Goal: Complete application form

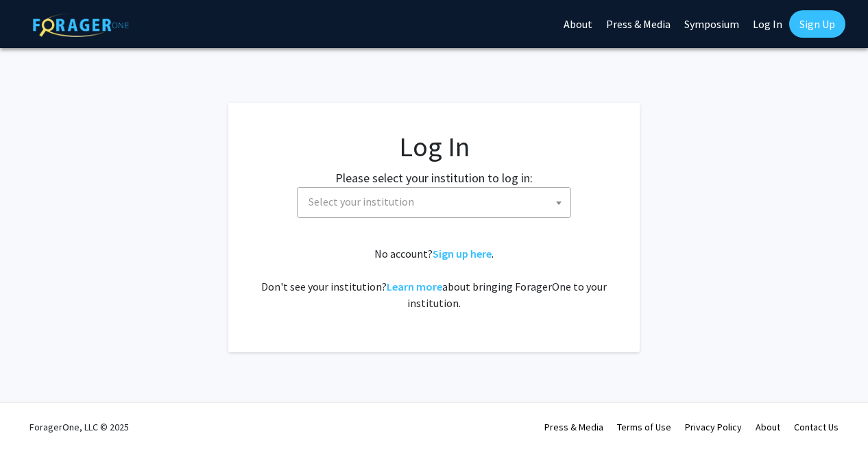
select select
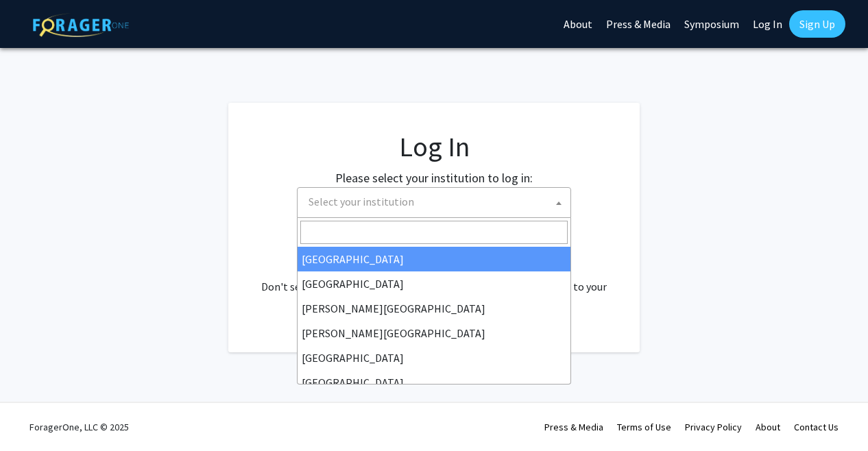
click at [415, 206] on span "Select your institution" at bounding box center [436, 202] width 267 height 28
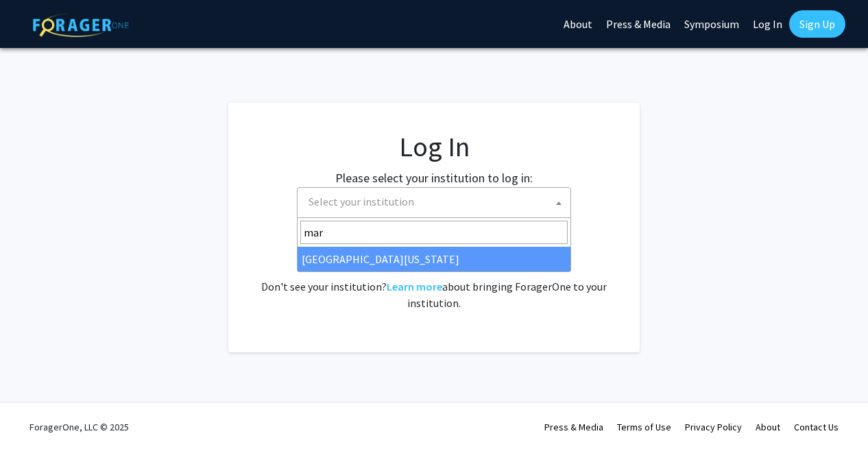
type input "mar"
select select "31"
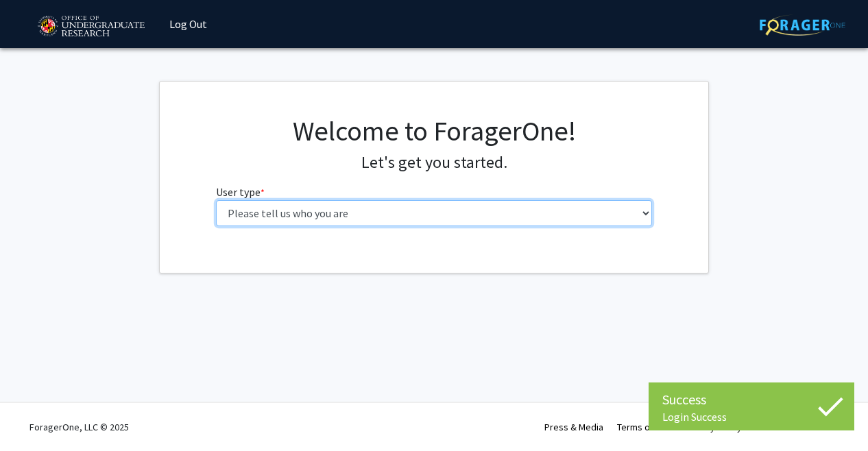
select select "1: undergrad"
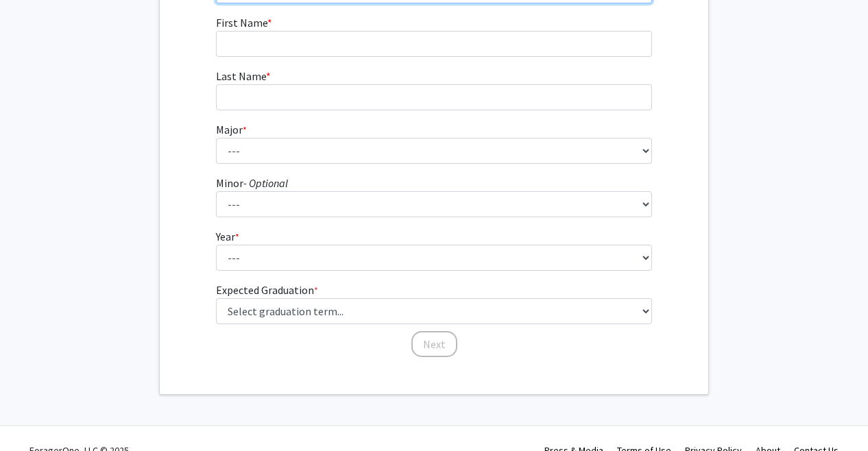
scroll to position [124, 0]
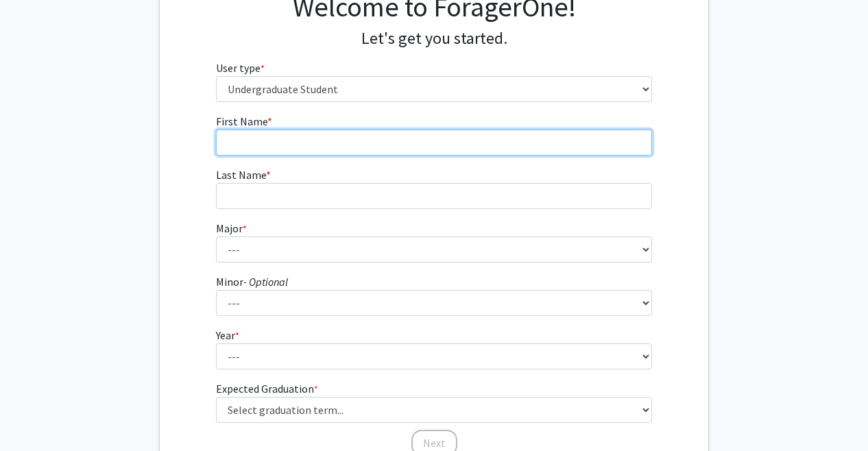
click at [350, 136] on input "First Name * required" at bounding box center [434, 143] width 437 height 26
type input "[PERSON_NAME]"
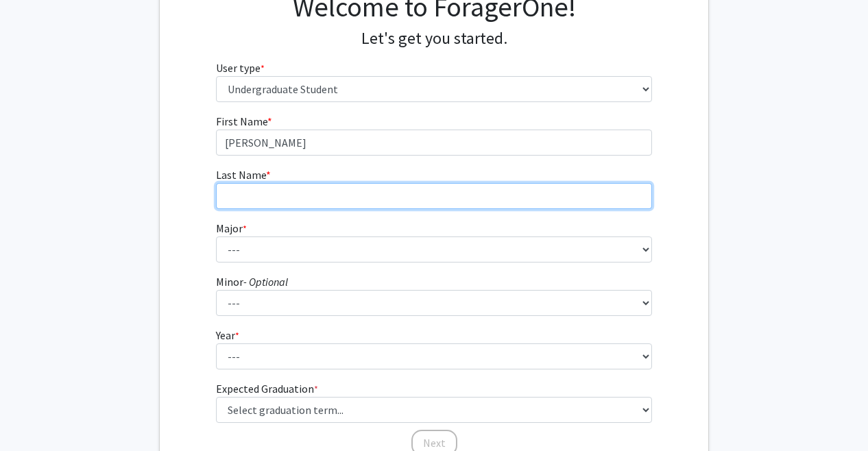
click at [342, 202] on input "Last Name * required" at bounding box center [434, 196] width 437 height 26
type input "Hwang"
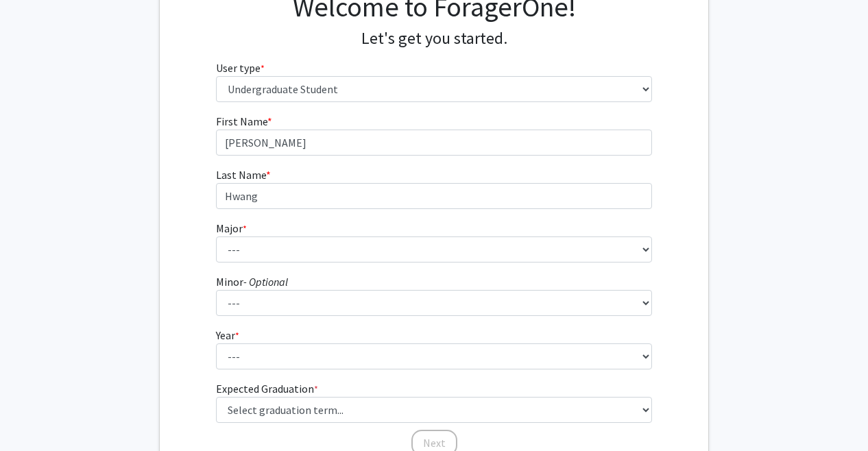
click at [320, 263] on form "First Name * required [PERSON_NAME] Last Name * required [PERSON_NAME] * requir…" at bounding box center [434, 278] width 437 height 330
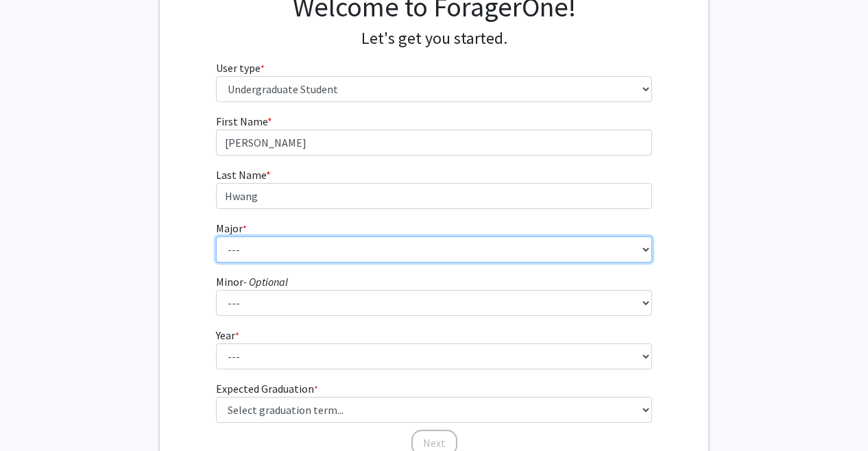
select select "20: 2321"
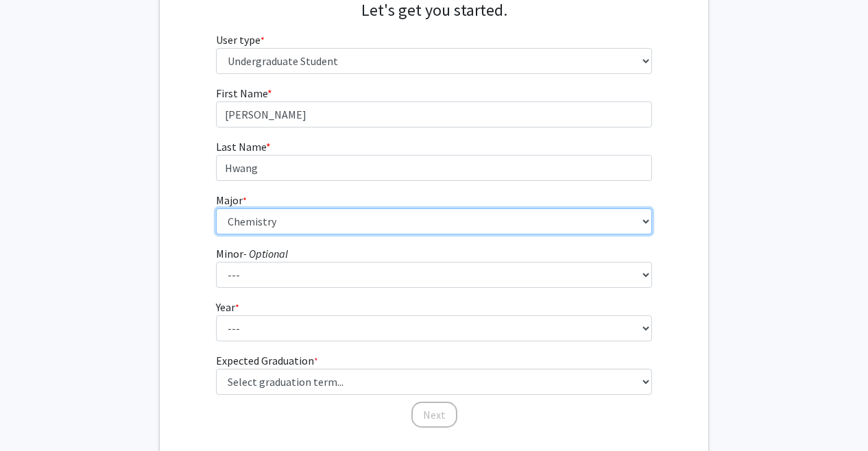
scroll to position [161, 0]
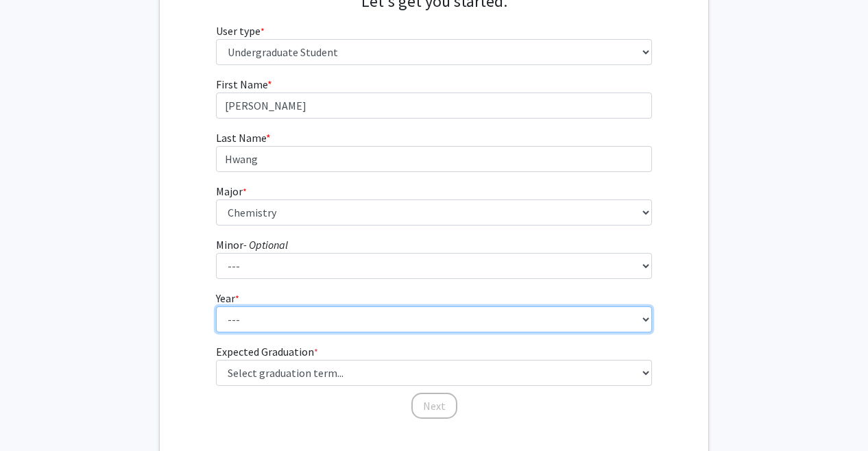
select select "1: first-year"
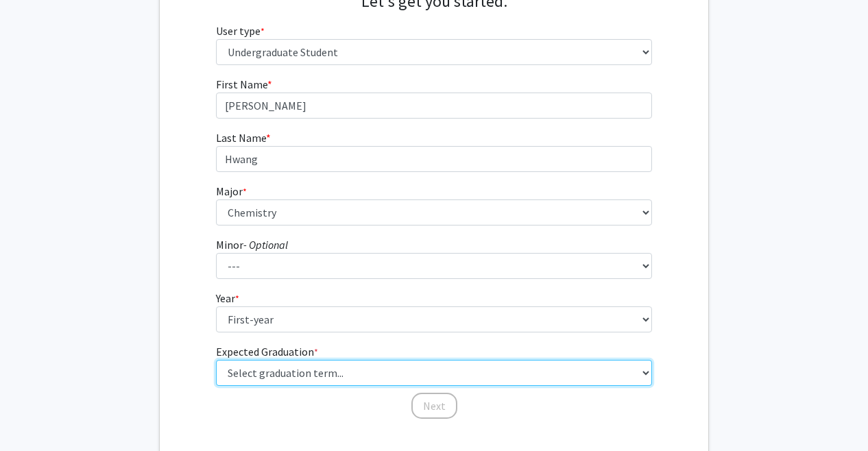
select select "19: fall_2029"
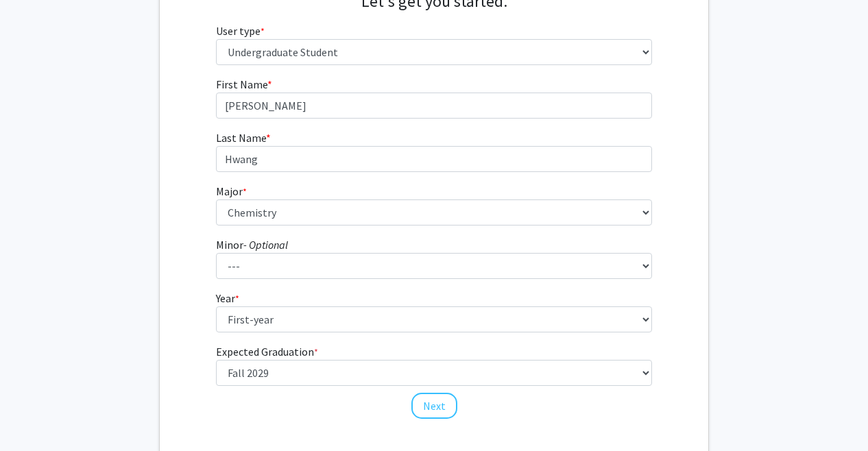
click at [783, 154] on fg-get-started "Welcome to ForagerOne! Let's get you started. User type * required Please tell …" at bounding box center [434, 188] width 868 height 537
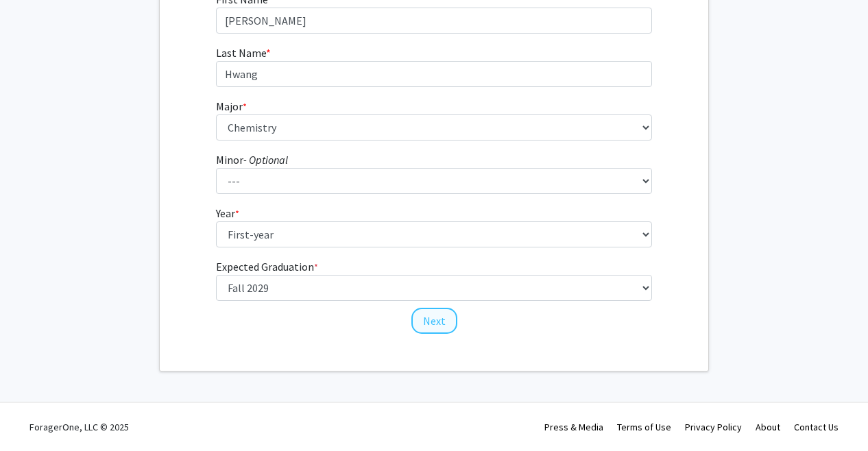
scroll to position [245, 0]
click at [439, 321] on button "Next" at bounding box center [434, 321] width 46 height 26
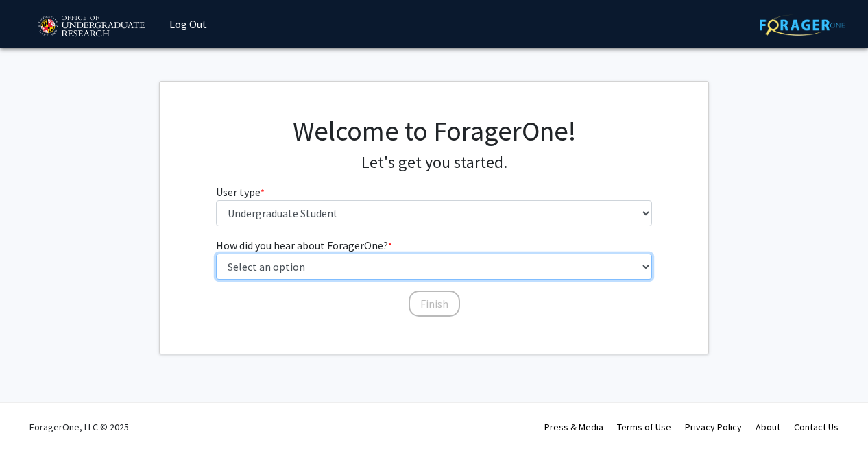
select select "1: peer_recommendation"
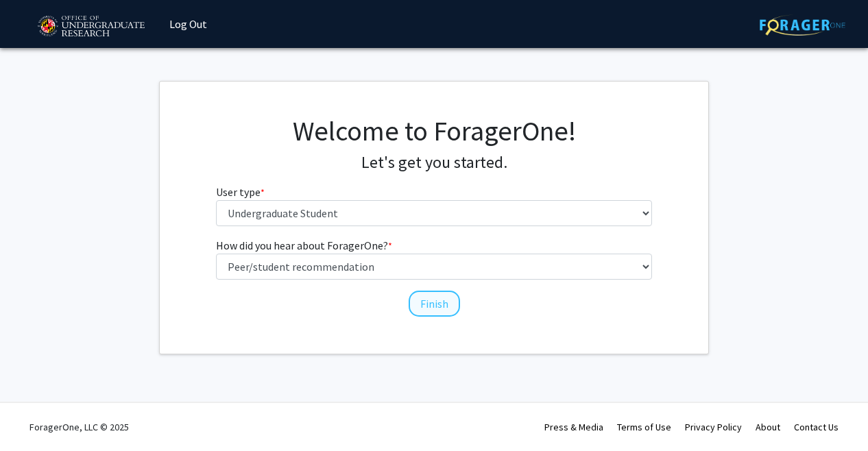
click at [417, 298] on button "Finish" at bounding box center [433, 304] width 51 height 26
